Goal: Register for event/course

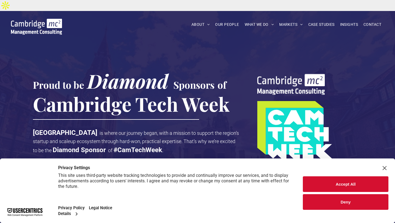
click at [348, 183] on button "Accept All" at bounding box center [346, 184] width 86 height 16
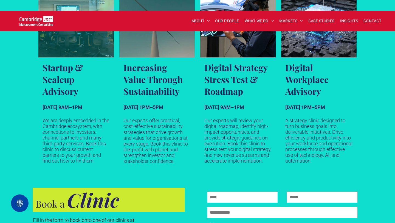
scroll to position [370, 0]
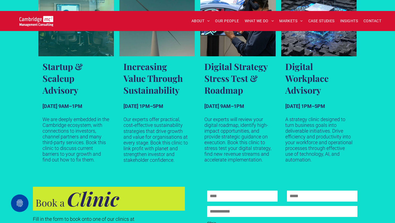
click at [55, 68] on h3 "Startup & Scaleup Advisory" at bounding box center [76, 77] width 67 height 35
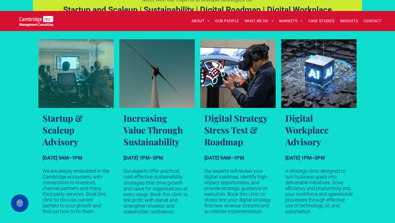
scroll to position [310, 0]
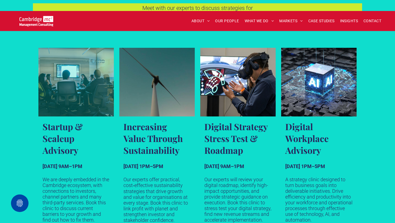
click at [58, 65] on link "A group of executives huddled around a desk discussing business" at bounding box center [76, 82] width 76 height 69
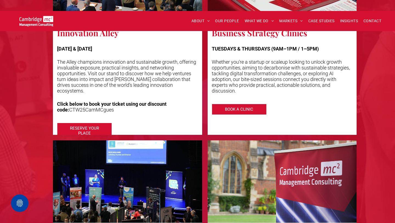
scroll to position [1100, 0]
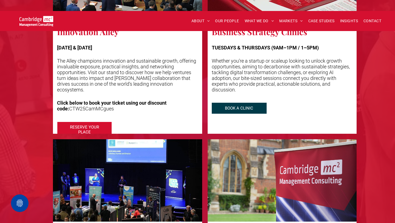
click at [233, 103] on span "BOOK A CLINIC" at bounding box center [239, 108] width 39 height 10
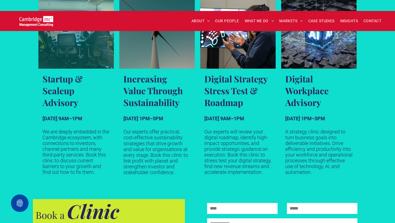
scroll to position [359, 0]
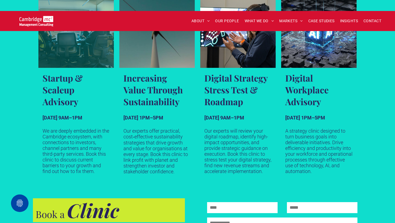
click at [65, 42] on link "A group of executives huddled around a desk discussing business" at bounding box center [76, 33] width 76 height 69
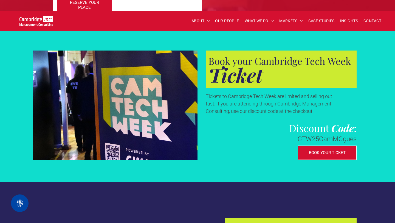
scroll to position [1632, 0]
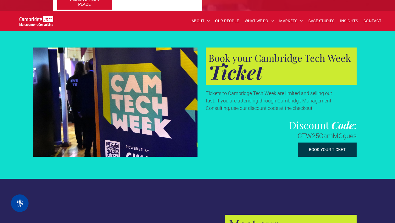
click at [322, 142] on link "BOOK YOUR TICKET" at bounding box center [327, 149] width 59 height 14
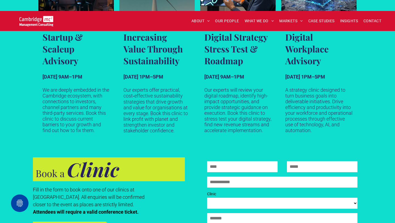
scroll to position [402, 0]
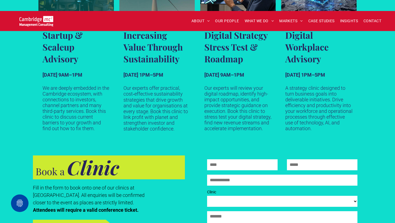
click at [63, 41] on h3 "Startup & Scaleup Advisory" at bounding box center [76, 46] width 67 height 35
click at [63, 40] on h3 "Startup & Scaleup Advisory" at bounding box center [76, 46] width 67 height 35
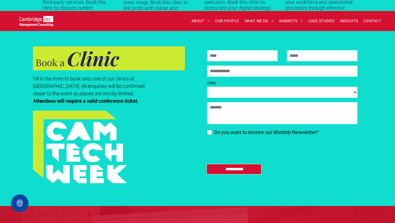
scroll to position [510, 0]
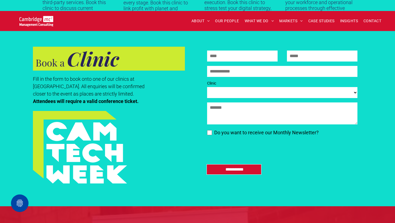
click at [357, 87] on select "**********" at bounding box center [282, 92] width 150 height 11
select select "**********"
click at [207, 87] on select "**********" at bounding box center [282, 92] width 150 height 11
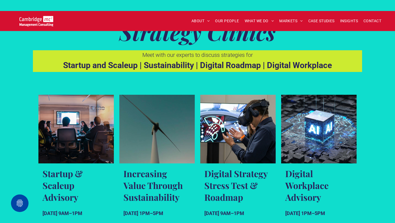
scroll to position [263, 0]
